Goal: Contribute content

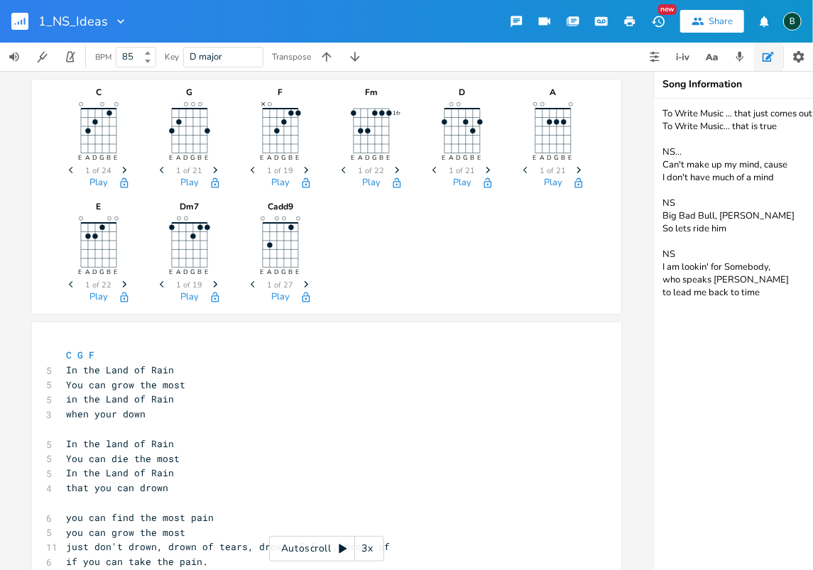
scroll to position [0, 2]
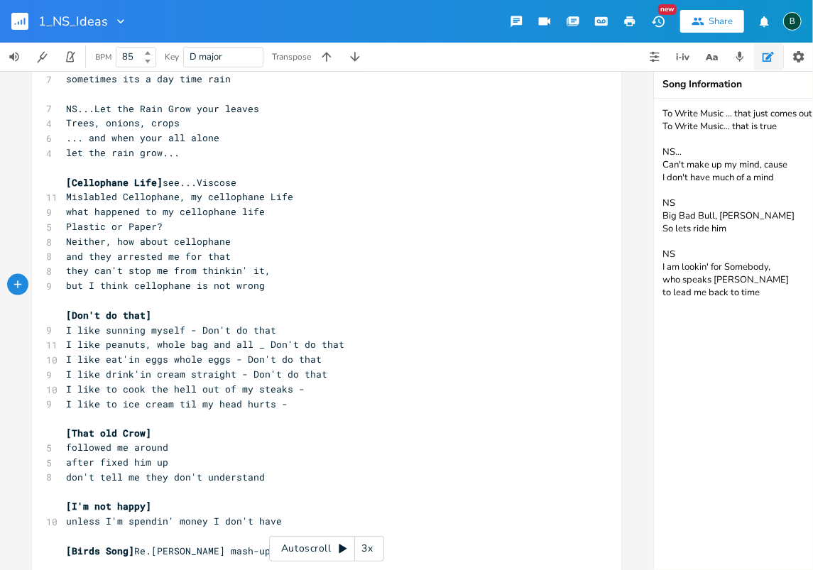
click at [18, 18] on rect "button" at bounding box center [19, 21] width 17 height 17
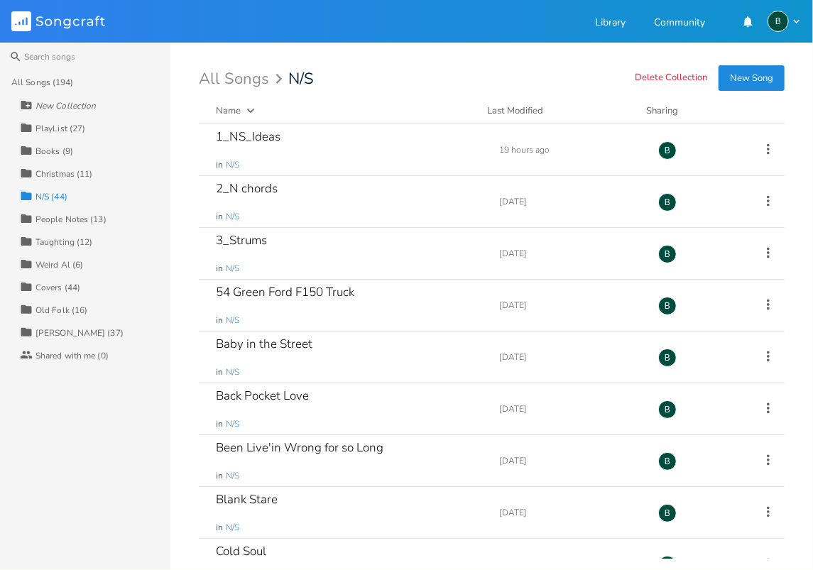
click at [59, 332] on div "[PERSON_NAME] (37)" at bounding box center [80, 333] width 88 height 9
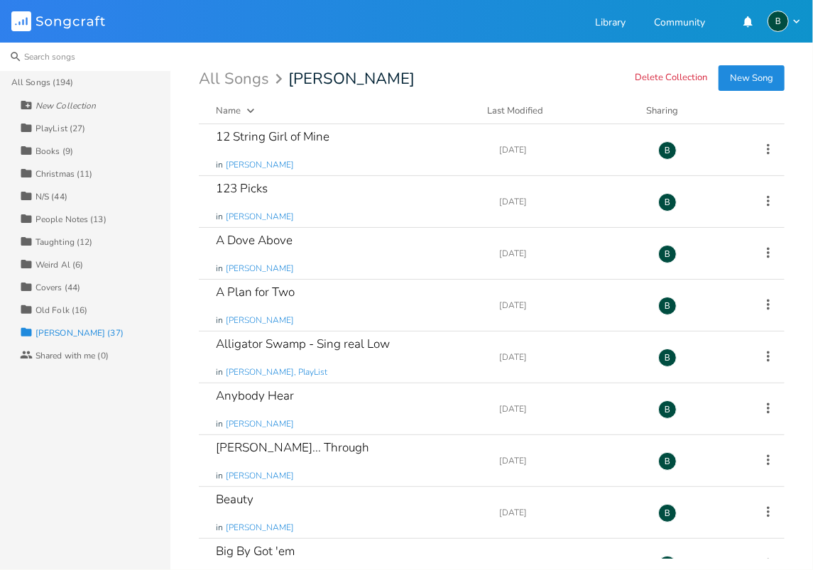
click at [45, 56] on input at bounding box center [85, 57] width 170 height 28
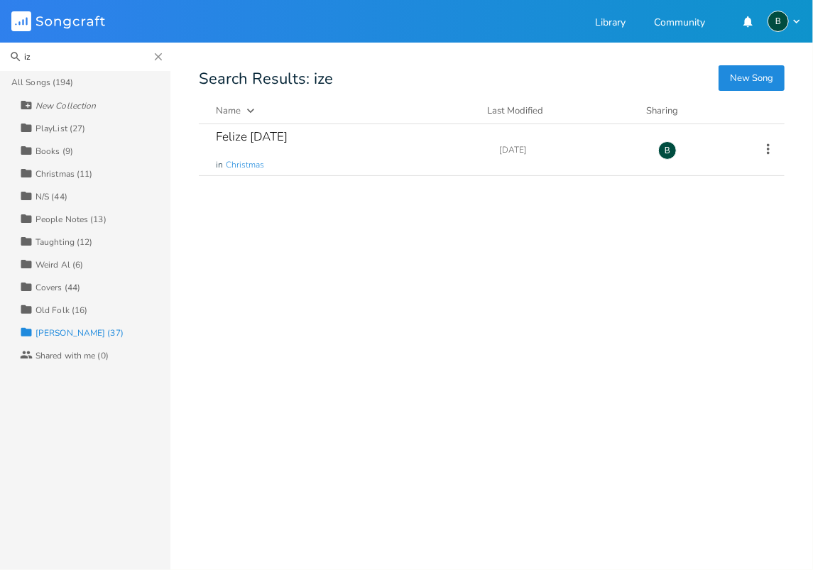
type input "i"
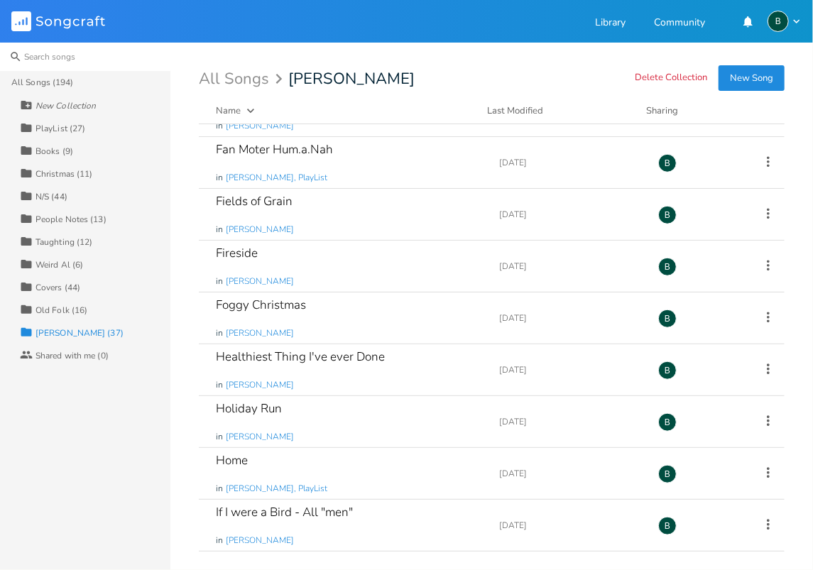
scroll to position [521, 0]
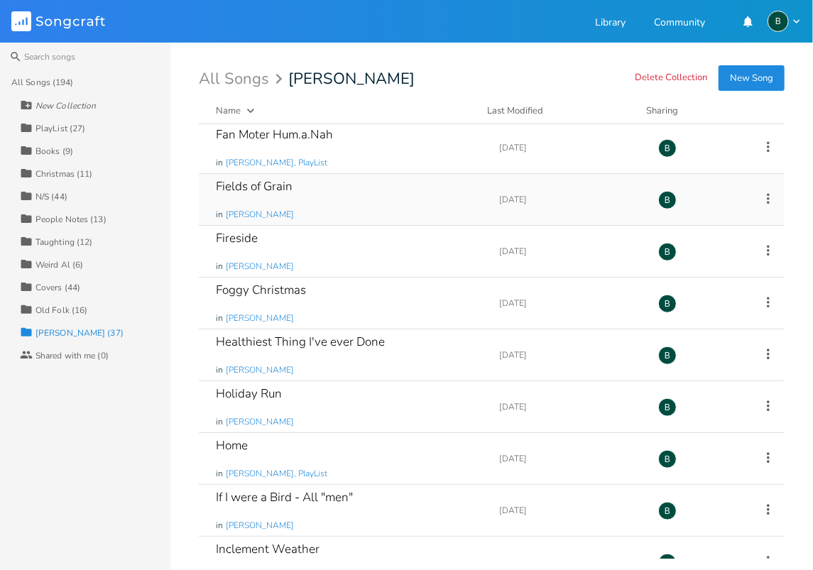
click at [278, 189] on div "Fields of Grain" at bounding box center [254, 186] width 77 height 12
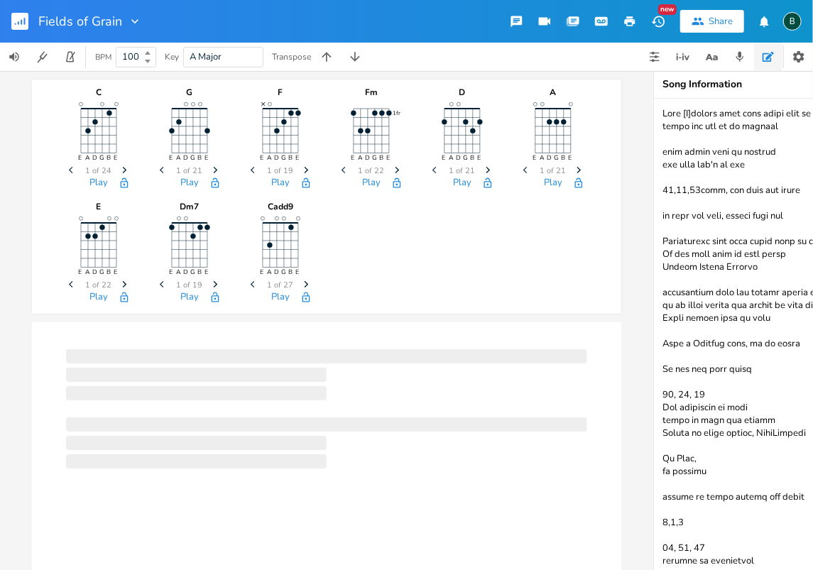
click at [278, 189] on button "Play" at bounding box center [280, 184] width 18 height 12
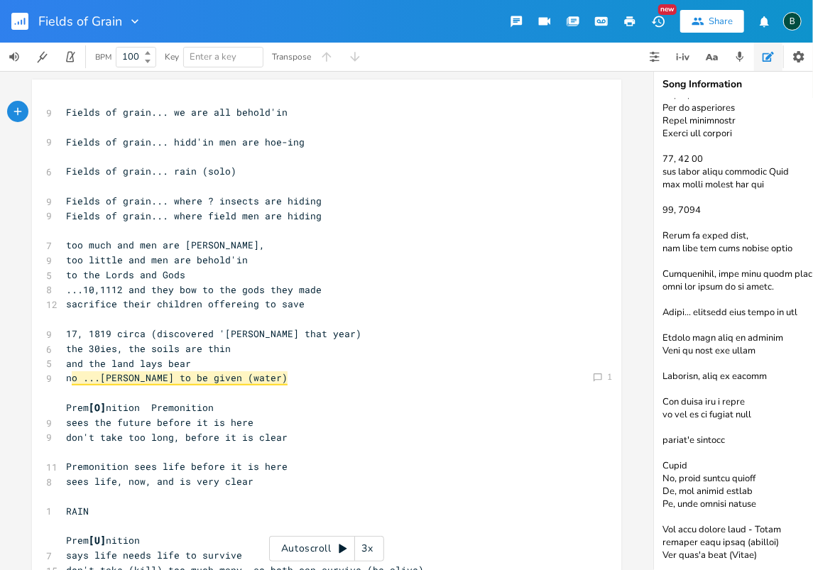
scroll to position [538, 0]
click at [764, 548] on textarea at bounding box center [796, 335] width 284 height 472
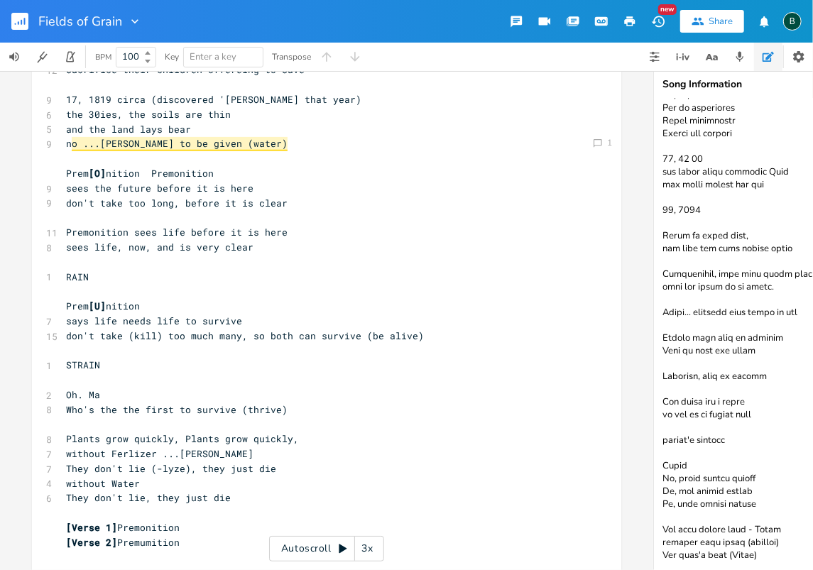
scroll to position [251, 0]
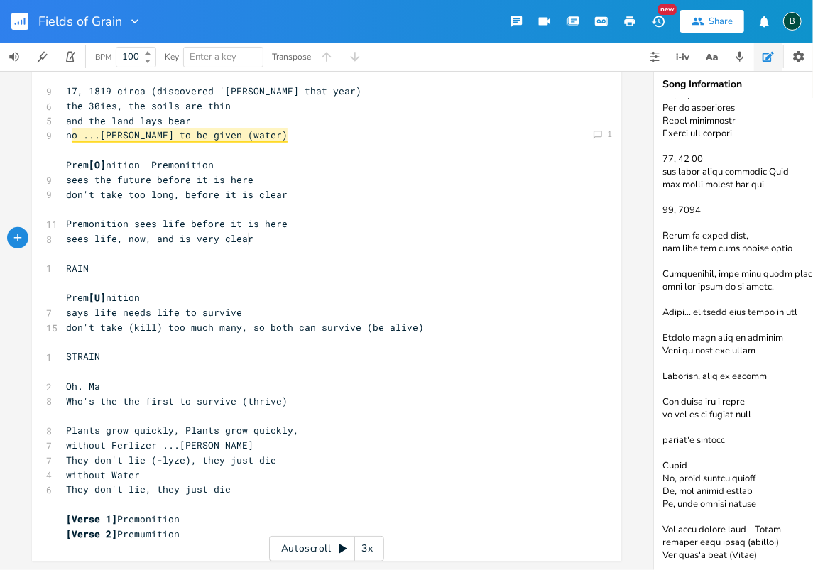
click at [245, 234] on pre "sees life, now, and is very clear" at bounding box center [319, 239] width 513 height 15
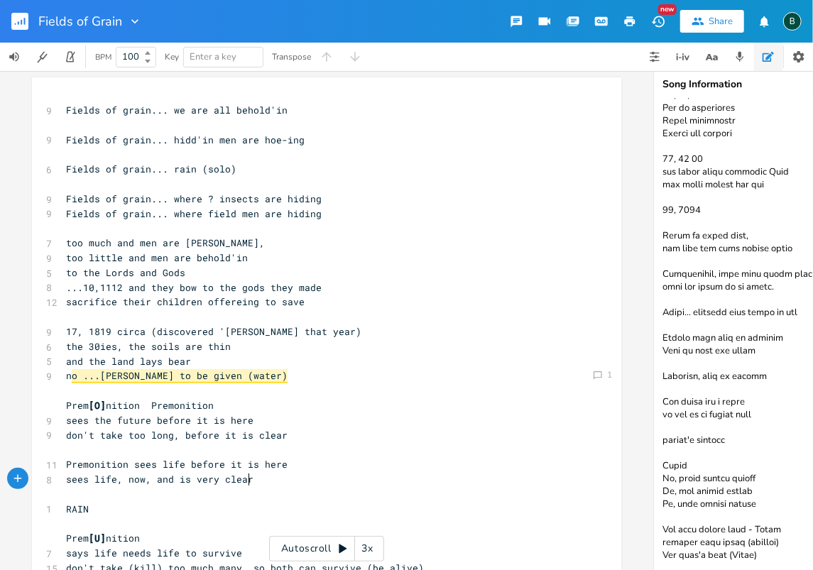
scroll to position [0, 0]
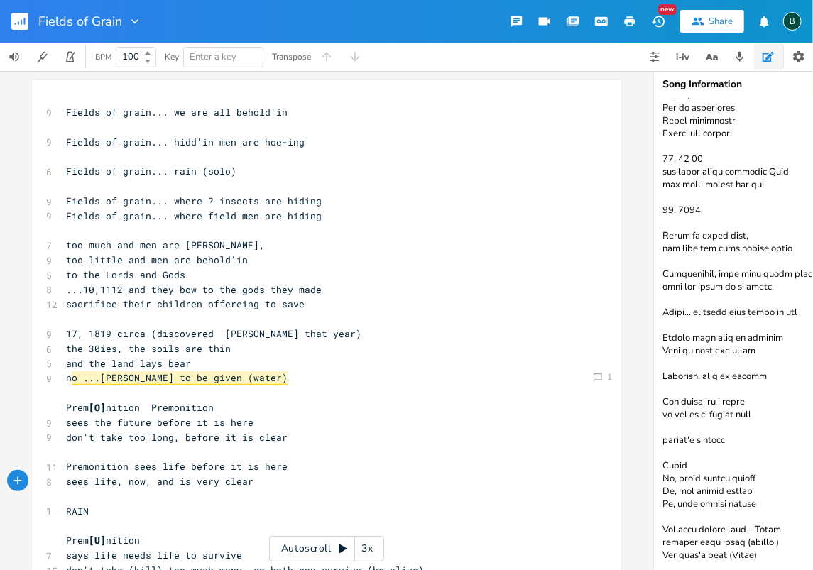
click at [790, 304] on textarea at bounding box center [796, 335] width 284 height 472
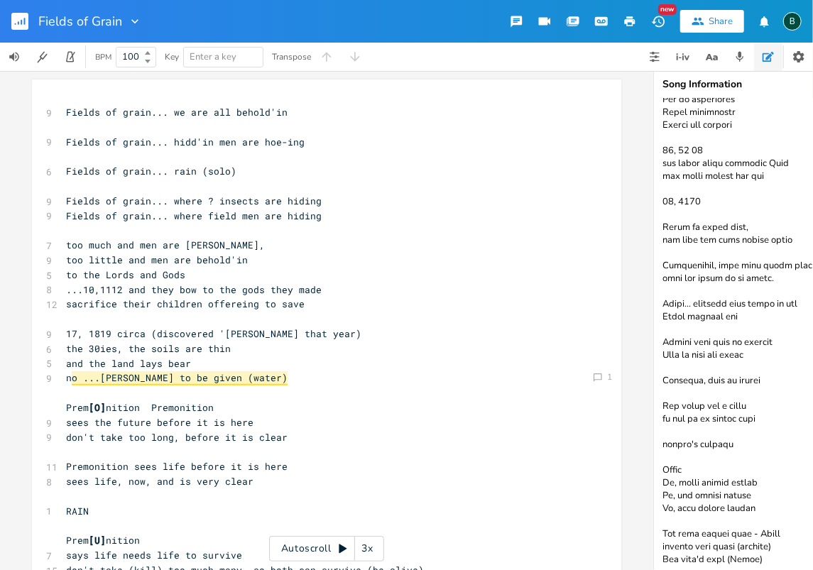
click at [684, 316] on textarea at bounding box center [796, 335] width 284 height 472
click at [756, 317] on textarea at bounding box center [796, 335] width 284 height 472
click at [706, 315] on textarea at bounding box center [796, 335] width 284 height 472
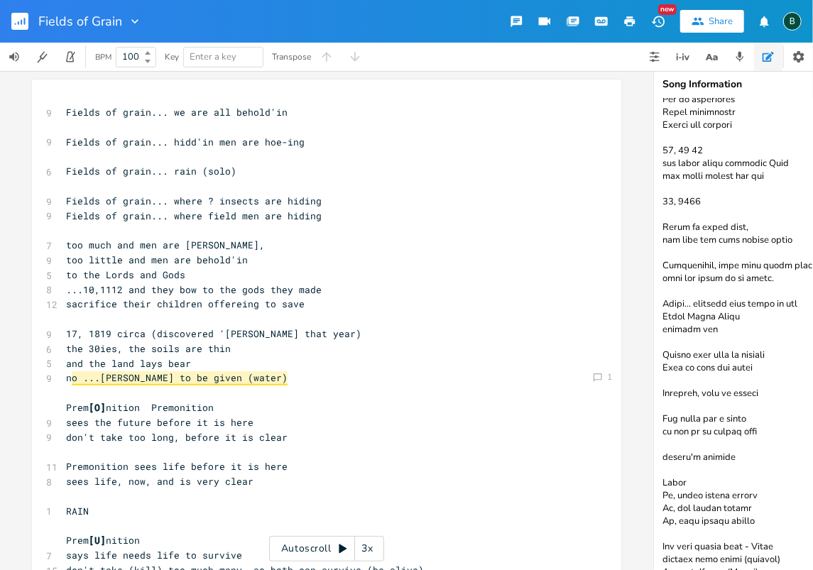
click at [668, 330] on textarea at bounding box center [796, 335] width 284 height 472
click at [714, 332] on textarea at bounding box center [796, 335] width 284 height 472
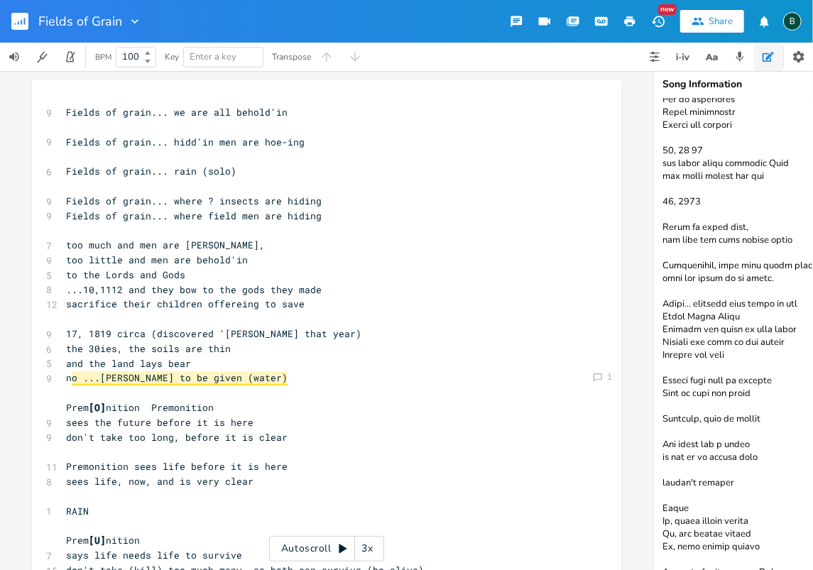
click at [661, 317] on textarea at bounding box center [796, 335] width 284 height 472
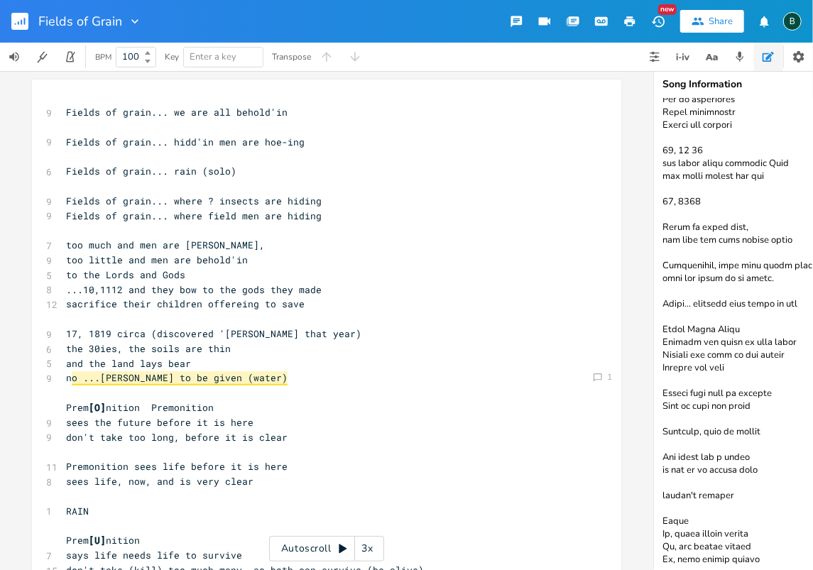
click at [733, 370] on textarea at bounding box center [796, 335] width 284 height 472
click at [771, 356] on textarea at bounding box center [796, 335] width 284 height 472
drag, startPoint x: 774, startPoint y: 340, endPoint x: 744, endPoint y: 347, distance: 30.7
click at [744, 347] on textarea at bounding box center [796, 335] width 284 height 472
click at [736, 367] on textarea at bounding box center [796, 335] width 284 height 472
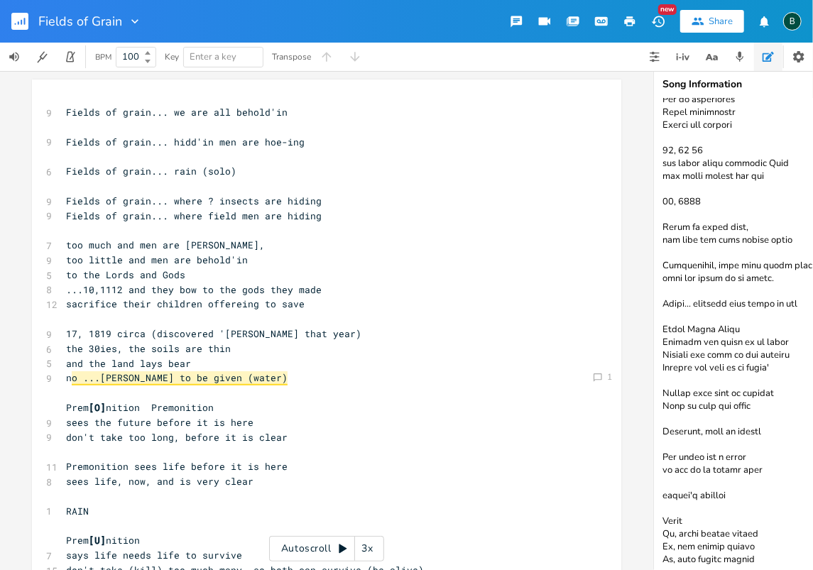
click at [773, 369] on textarea at bounding box center [796, 335] width 284 height 472
drag, startPoint x: 757, startPoint y: 368, endPoint x: 784, endPoint y: 368, distance: 27.0
click at [784, 368] on textarea at bounding box center [796, 335] width 284 height 472
drag, startPoint x: 754, startPoint y: 367, endPoint x: 734, endPoint y: 371, distance: 19.8
click at [734, 371] on textarea at bounding box center [796, 335] width 284 height 472
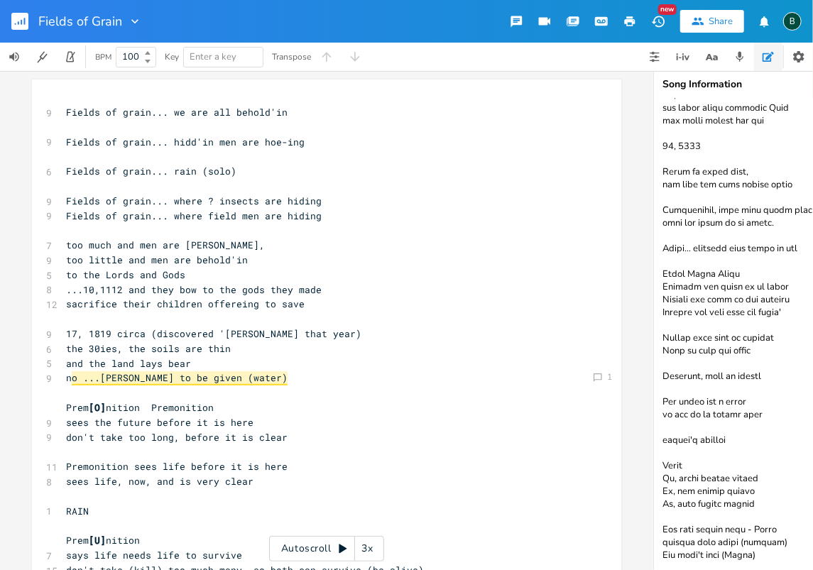
scroll to position [602, 0]
click at [761, 548] on textarea at bounding box center [796, 335] width 284 height 472
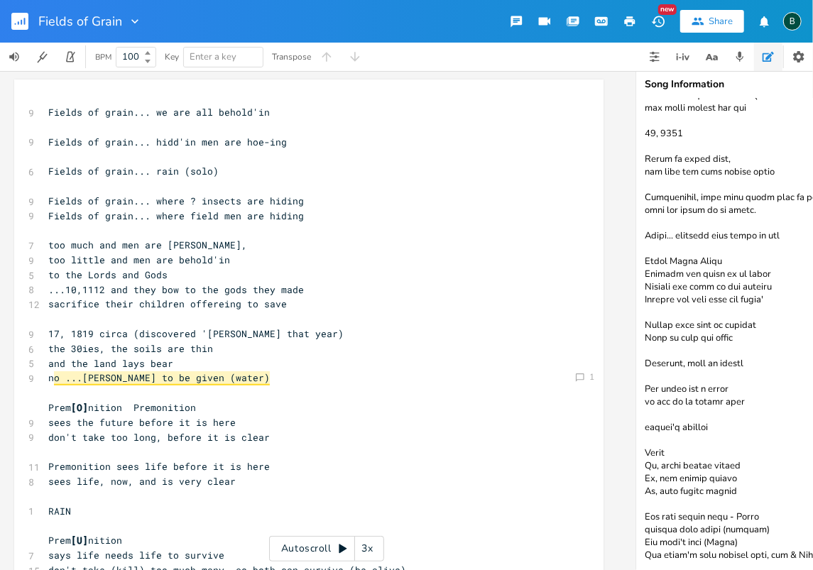
scroll to position [0, 21]
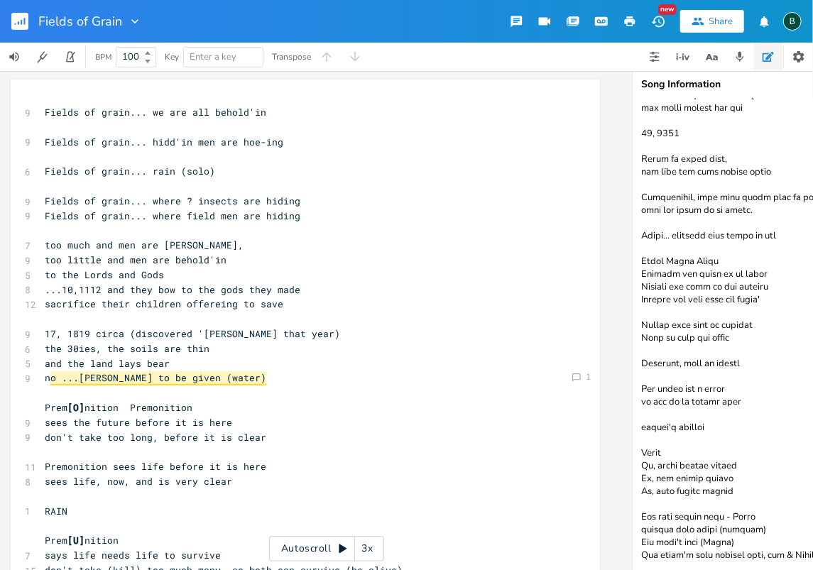
type textarea "Prem [U][PERSON_NAME] says life needs life to survive needs you and me to survi…"
